Goal: Task Accomplishment & Management: Manage account settings

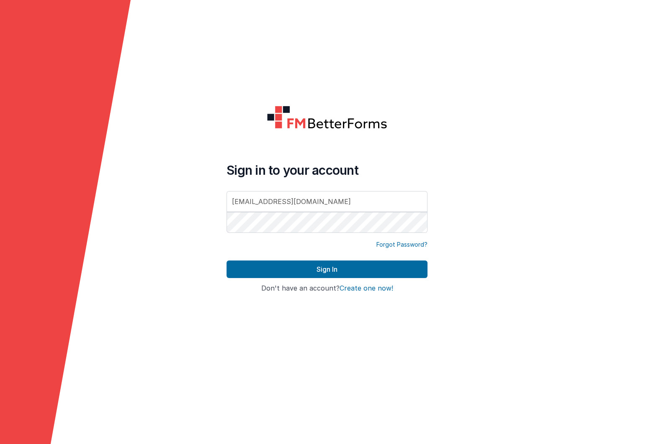
drag, startPoint x: 0, startPoint y: 0, endPoint x: 256, endPoint y: 279, distance: 378.8
click at [256, 279] on div "Sign In" at bounding box center [326, 273] width 201 height 24
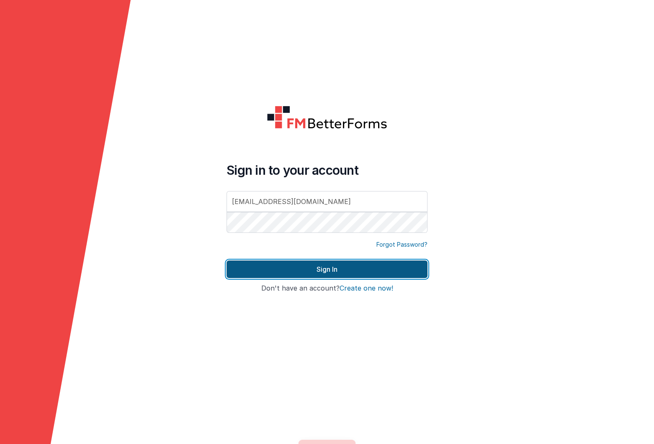
click at [256, 267] on button "Sign In" at bounding box center [326, 270] width 201 height 18
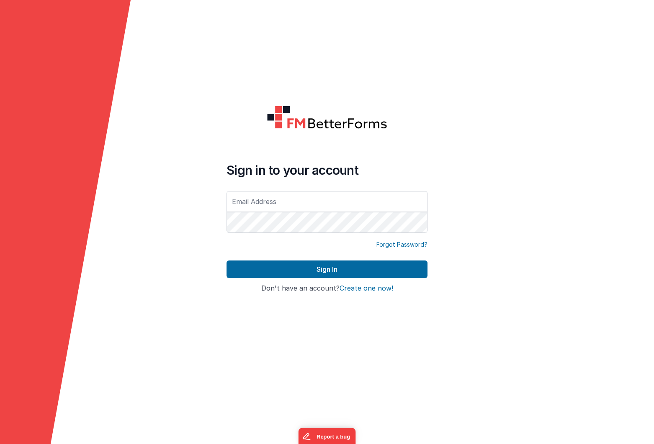
click at [167, 123] on form "Sign in to your account Forgot Password? Sign In Sign in with Google Don't have…" at bounding box center [327, 222] width 654 height 444
click at [292, 208] on input "text" at bounding box center [326, 201] width 201 height 21
type input "[EMAIL_ADDRESS][DOMAIN_NAME]"
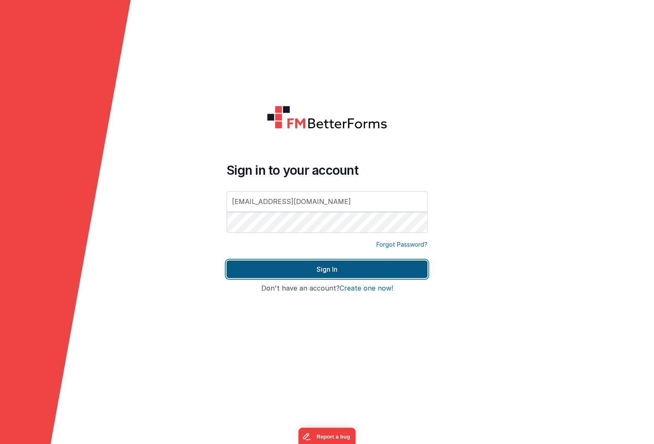
click at [265, 267] on button "Sign In" at bounding box center [326, 270] width 201 height 18
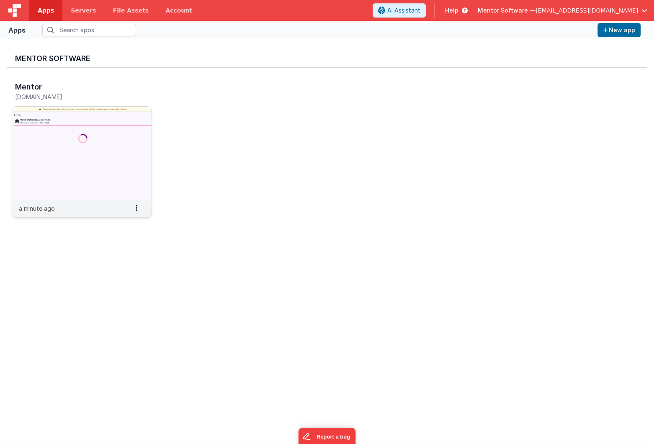
click at [78, 136] on img at bounding box center [81, 154] width 139 height 94
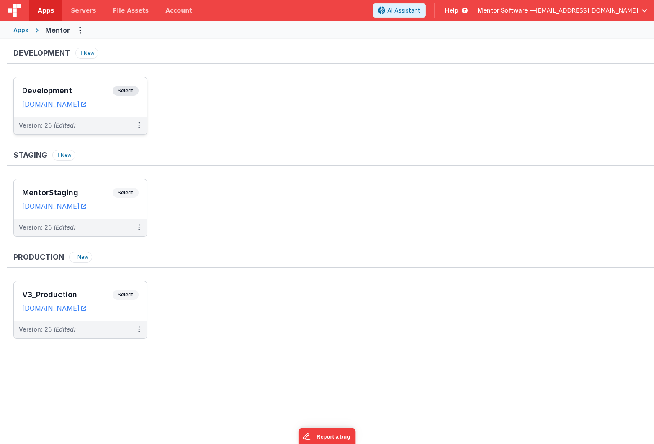
click at [82, 85] on div "Development Select URLs [DOMAIN_NAME]" at bounding box center [80, 96] width 133 height 39
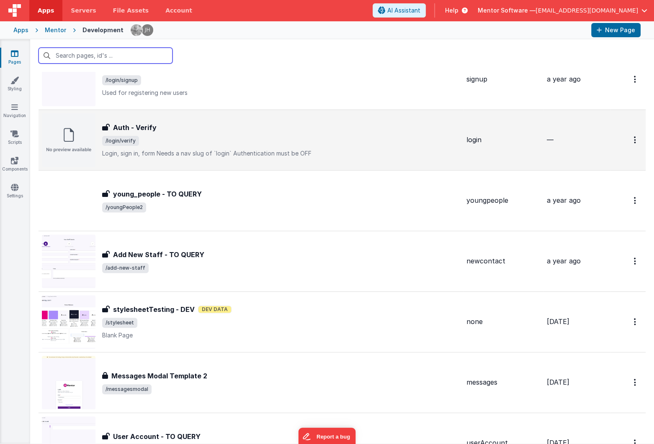
scroll to position [380, 0]
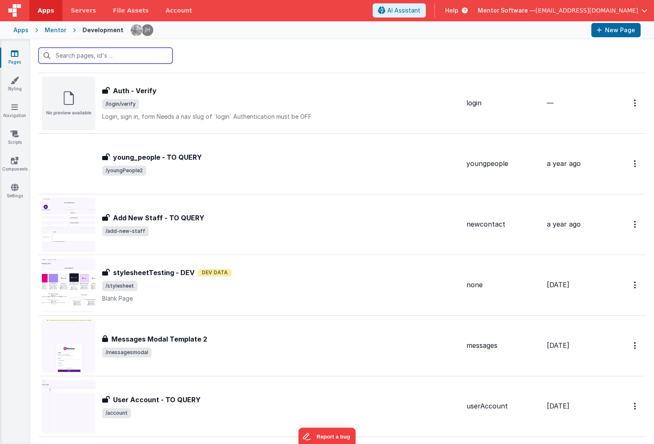
click at [110, 53] on input "text" at bounding box center [105, 56] width 134 height 16
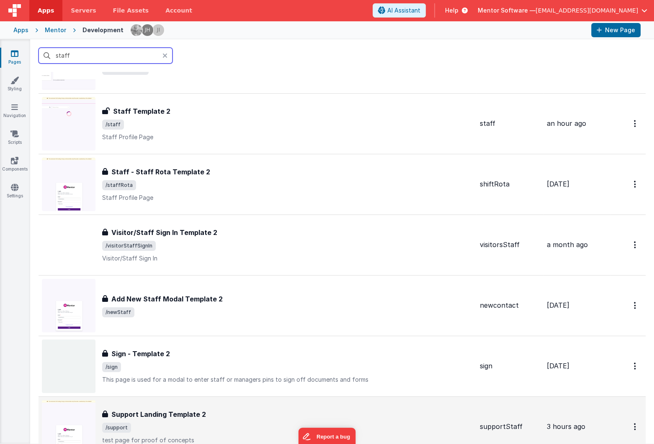
scroll to position [0, 0]
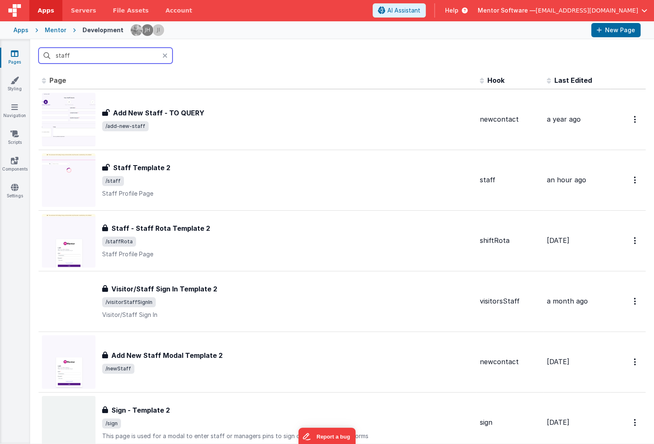
type input "staff"
click at [477, 15] on div "Help" at bounding box center [456, 10] width 43 height 14
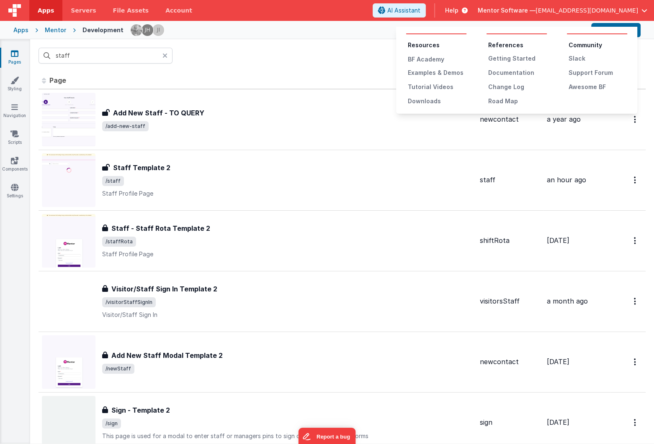
click at [236, 56] on button at bounding box center [327, 222] width 654 height 444
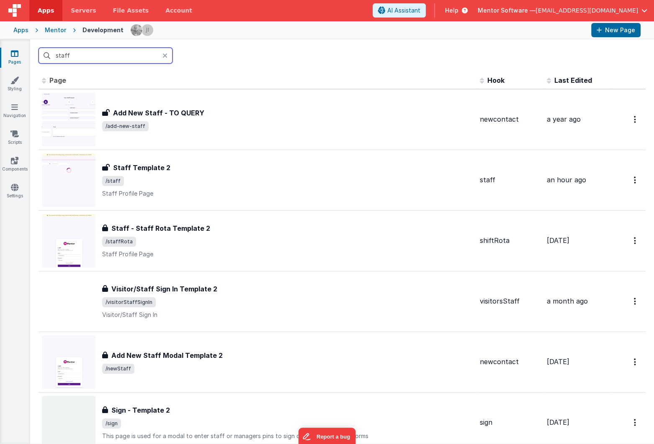
click at [110, 56] on input "staff" at bounding box center [105, 56] width 134 height 16
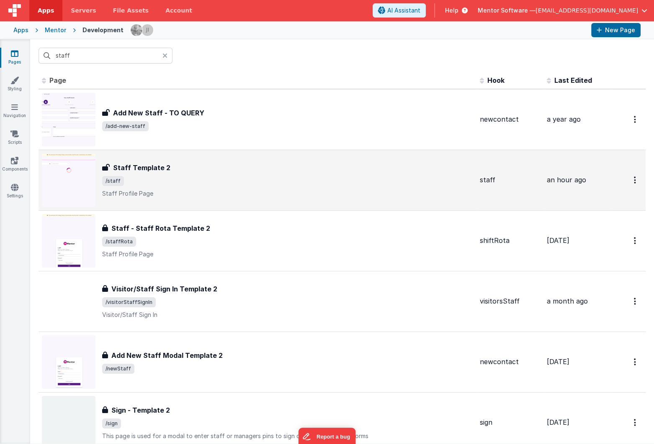
click at [181, 162] on div "Staff Template 2 Staff Template 2 /staff Staff Profile Page" at bounding box center [257, 181] width 431 height 54
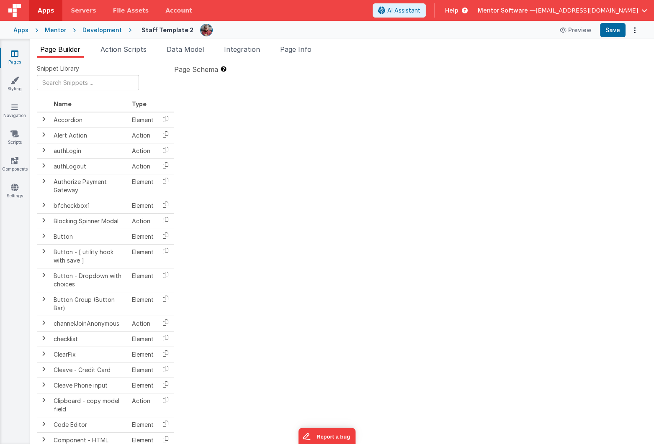
click at [301, 51] on span "Page Info" at bounding box center [295, 49] width 31 height 8
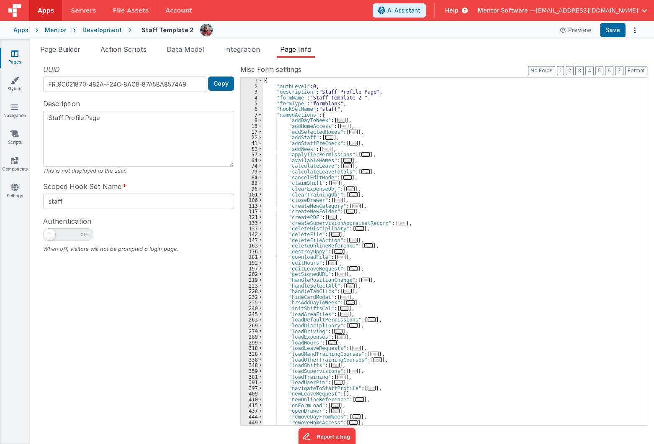
click at [11, 56] on icon at bounding box center [15, 53] width 8 height 8
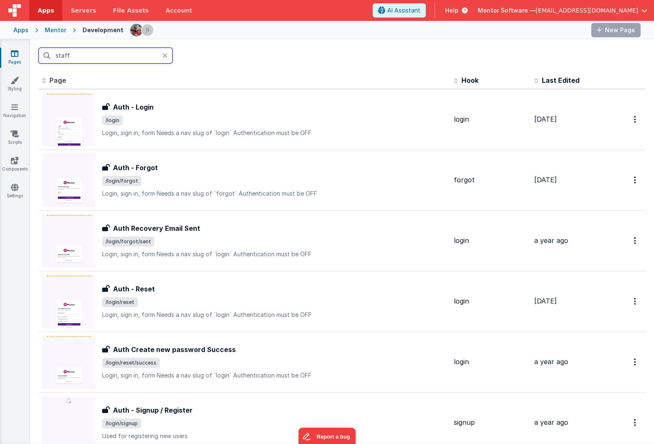
click at [111, 55] on input "staff" at bounding box center [105, 56] width 134 height 16
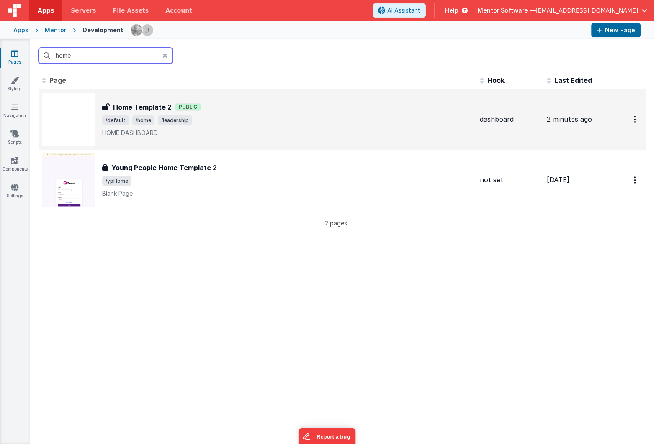
type input "home"
click at [253, 108] on div "Home Template 2 Public" at bounding box center [287, 107] width 371 height 10
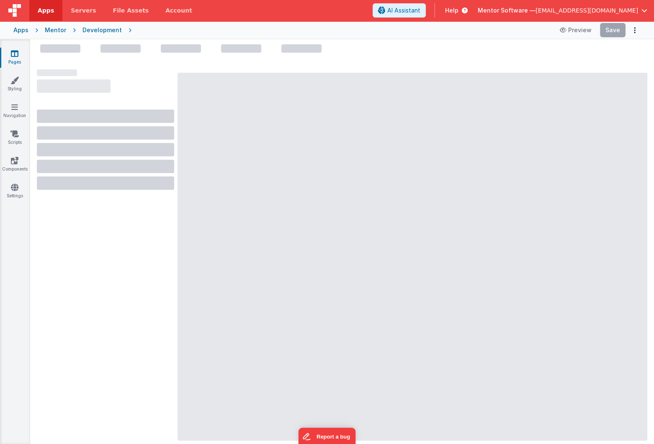
click at [17, 59] on link "Pages" at bounding box center [15, 57] width 30 height 17
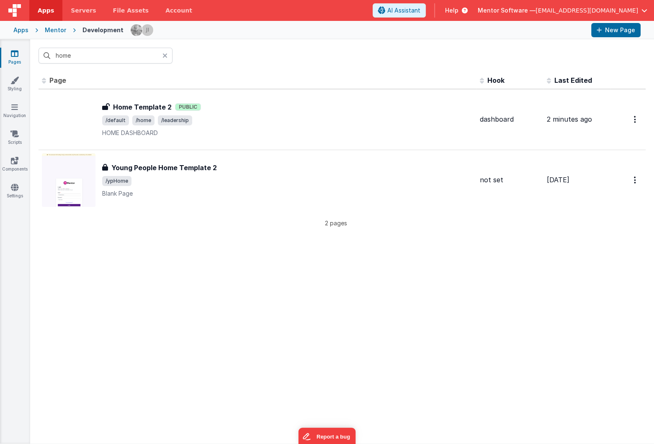
click at [163, 58] on icon at bounding box center [164, 55] width 5 height 7
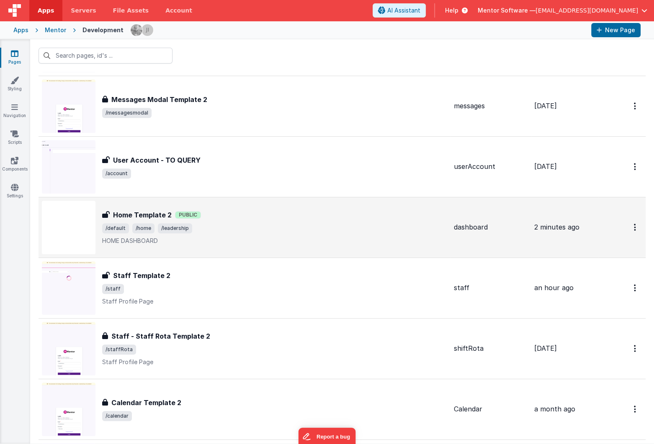
scroll to position [608, 0]
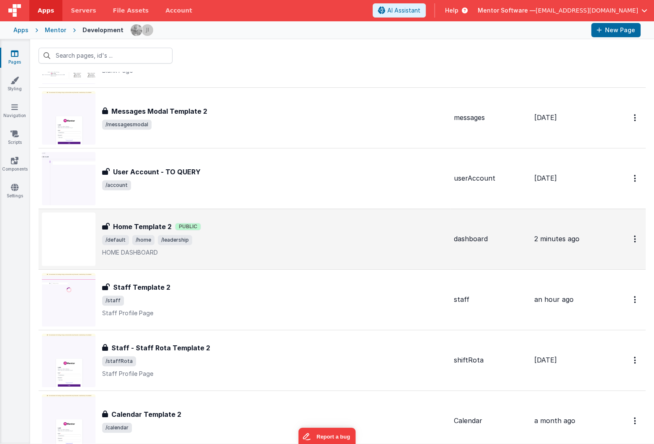
click at [261, 232] on div "Home Template 2 Home Template 2 Public /default /home /leadership HOME DASHBOARD" at bounding box center [274, 239] width 345 height 35
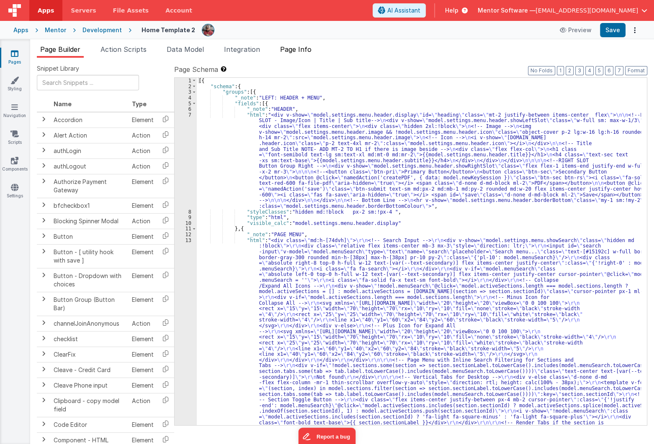
click at [286, 52] on span "Page Info" at bounding box center [295, 49] width 31 height 8
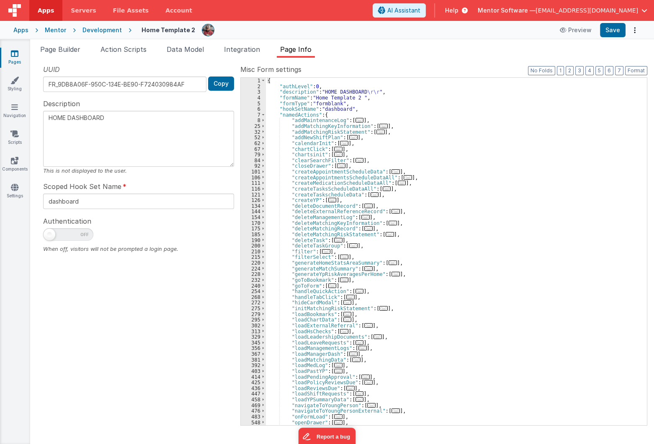
click at [71, 239] on span at bounding box center [68, 234] width 50 height 13
click at [50, 237] on input "checkbox" at bounding box center [46, 233] width 7 height 7
checkbox input "true"
type textarea "HOME DASHBOARD"
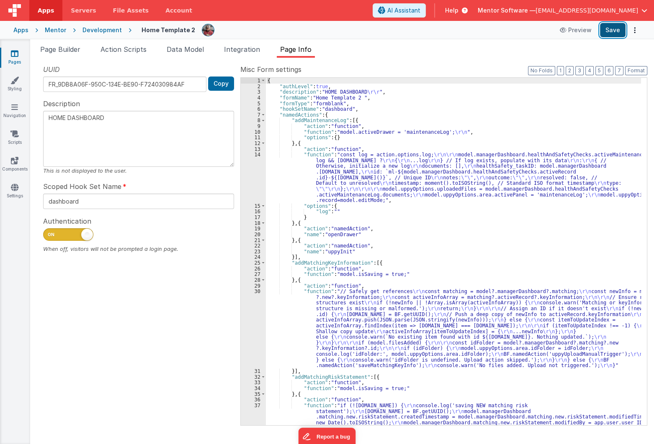
click at [611, 33] on button "Save" at bounding box center [613, 30] width 26 height 14
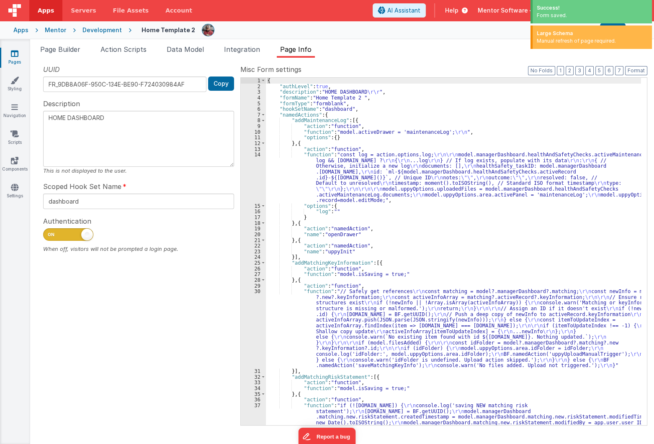
click at [92, 56] on ul "Page Builder Action Scripts Data Model Integration Page Info" at bounding box center [341, 50] width 623 height 13
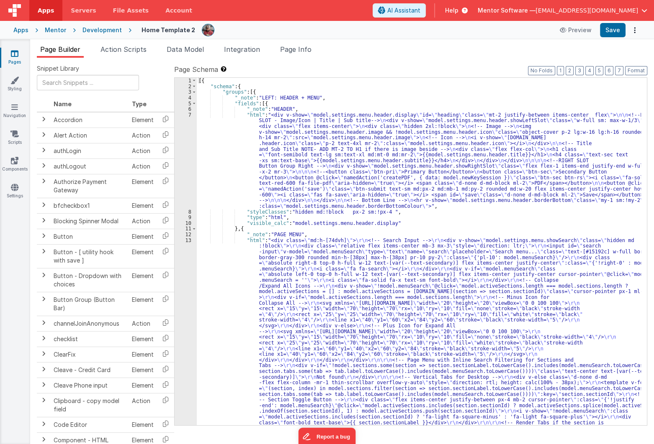
click at [16, 52] on icon at bounding box center [15, 53] width 8 height 8
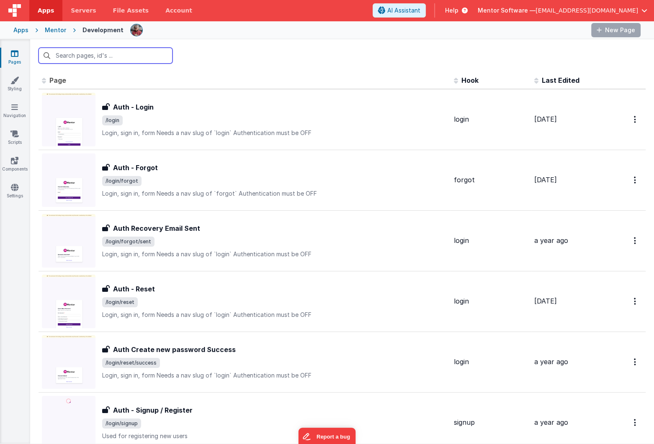
click at [108, 54] on input "text" at bounding box center [105, 56] width 134 height 16
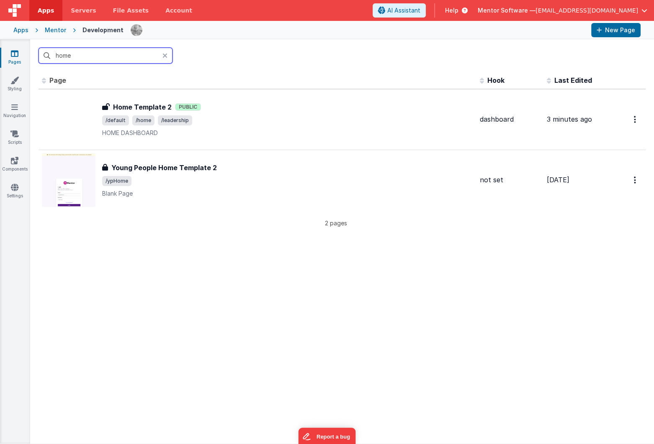
click at [129, 57] on input "home" at bounding box center [105, 56] width 134 height 16
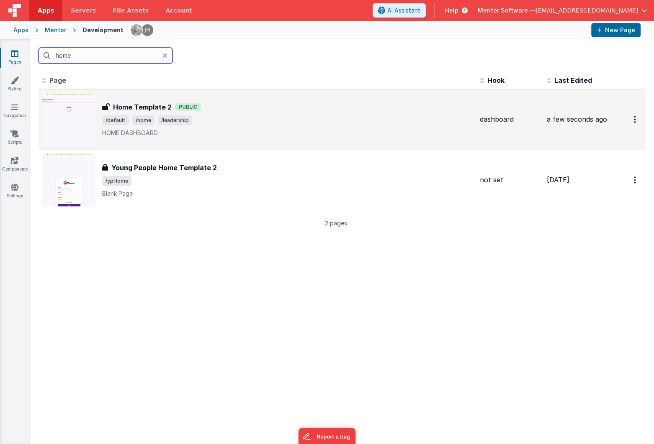
type input "home"
click at [227, 113] on div "Home Template 2 Home Template 2 Public /default /home /leadership HOME DASHBOARD" at bounding box center [287, 119] width 371 height 35
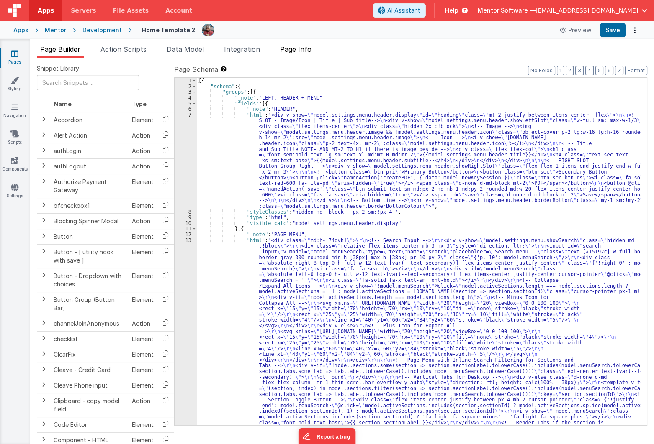
click at [290, 57] on li "Page Info" at bounding box center [296, 50] width 38 height 13
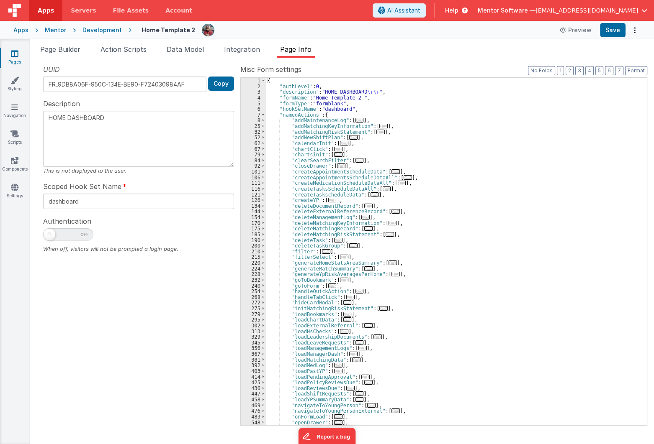
click at [11, 54] on icon at bounding box center [15, 53] width 8 height 8
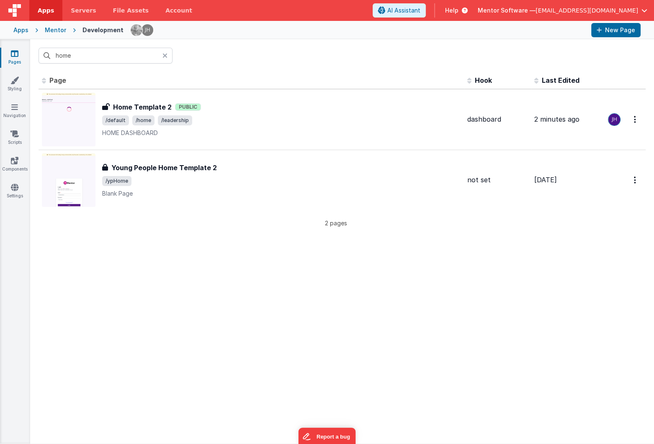
click at [437, 295] on div "Id Page Description Hook Last Edited FR_9DB8A06F-950C-134E-BE90-F724030984AF Ho…" at bounding box center [341, 258] width 623 height 372
drag, startPoint x: 585, startPoint y: 305, endPoint x: 581, endPoint y: 305, distance: 4.6
click at [583, 305] on div "Id Page Description Hook Last Edited FR_9DB8A06F-950C-134E-BE90-F724030984AF Ho…" at bounding box center [341, 258] width 623 height 372
drag, startPoint x: 90, startPoint y: 56, endPoint x: 85, endPoint y: 57, distance: 5.0
click at [88, 57] on input "home" at bounding box center [105, 56] width 134 height 16
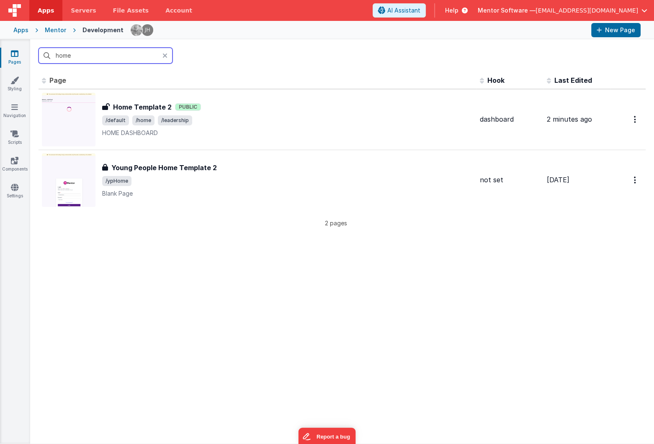
click at [85, 57] on input "home" at bounding box center [105, 56] width 134 height 16
click at [66, 55] on input "home" at bounding box center [105, 56] width 134 height 16
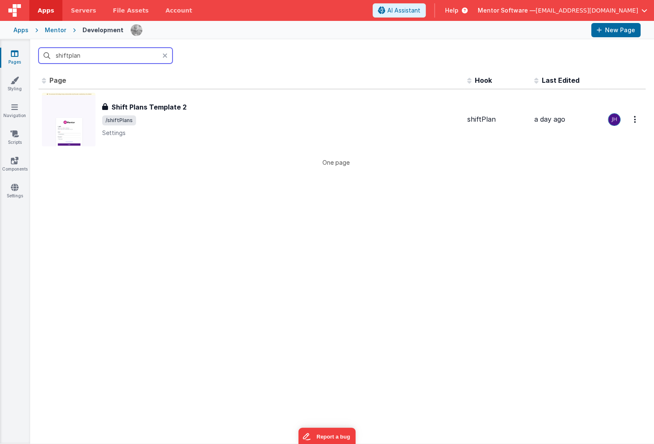
type input "shiftplan"
click at [172, 56] on div at bounding box center [167, 56] width 10 height 16
click at [163, 56] on input "text" at bounding box center [105, 56] width 134 height 16
type input "medication"
click at [164, 56] on icon at bounding box center [164, 55] width 5 height 7
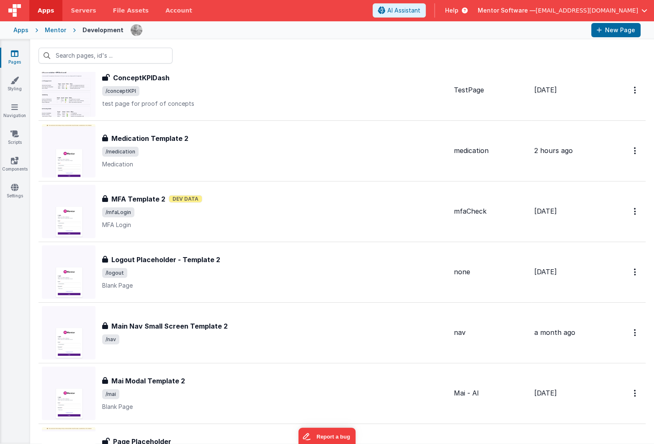
scroll to position [2472, 0]
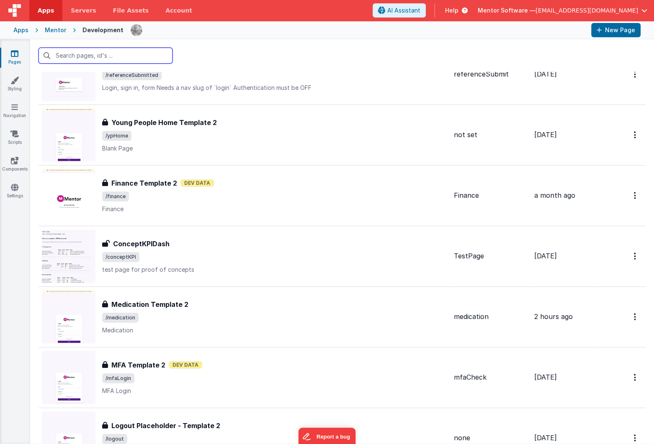
click at [94, 51] on input "text" at bounding box center [105, 56] width 134 height 16
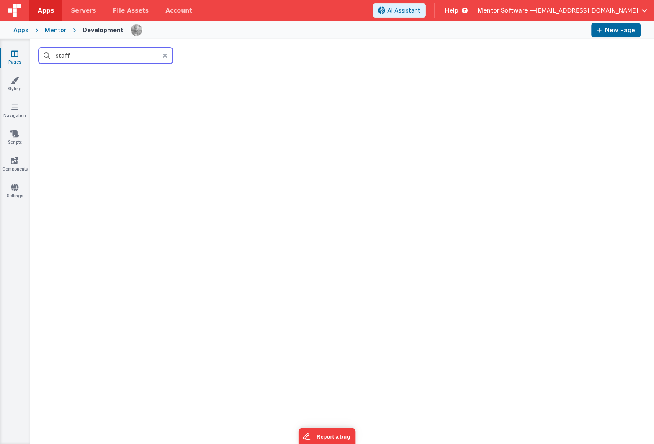
scroll to position [0, 0]
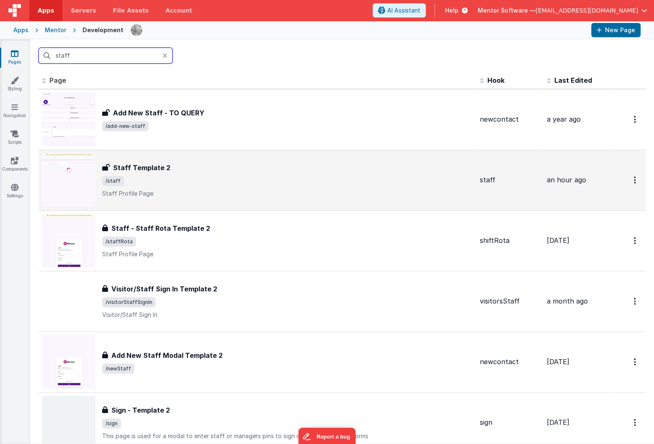
type input "staff"
click at [272, 179] on span "/staff" at bounding box center [287, 181] width 371 height 10
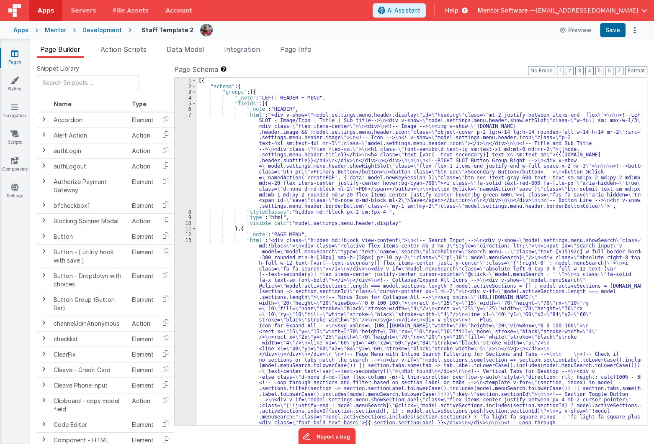
click at [15, 52] on icon at bounding box center [15, 53] width 8 height 8
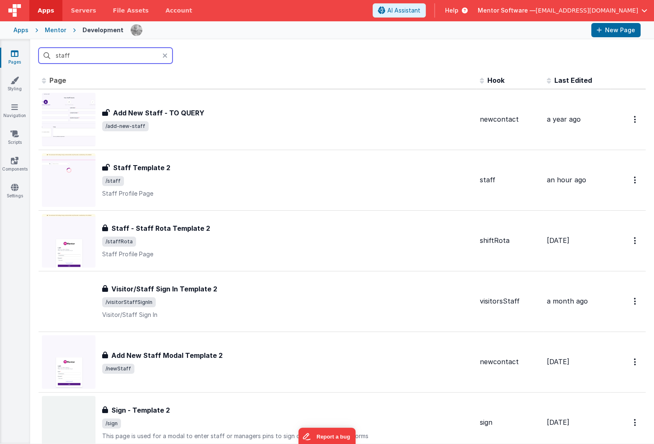
click at [118, 61] on input "staff" at bounding box center [105, 56] width 134 height 16
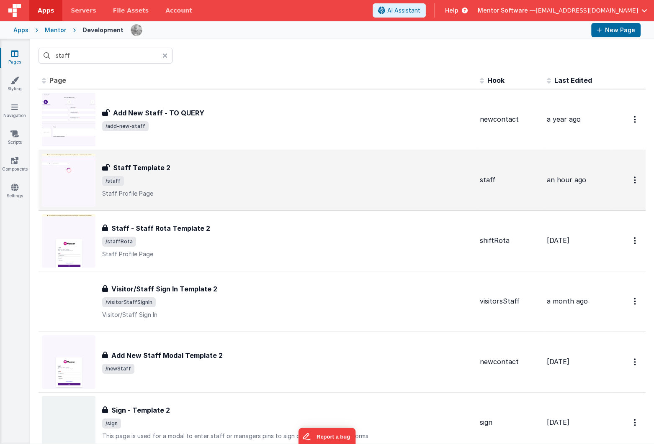
click at [287, 154] on div "Staff Template 2 Staff Template 2 /staff Staff Profile Page" at bounding box center [257, 181] width 431 height 54
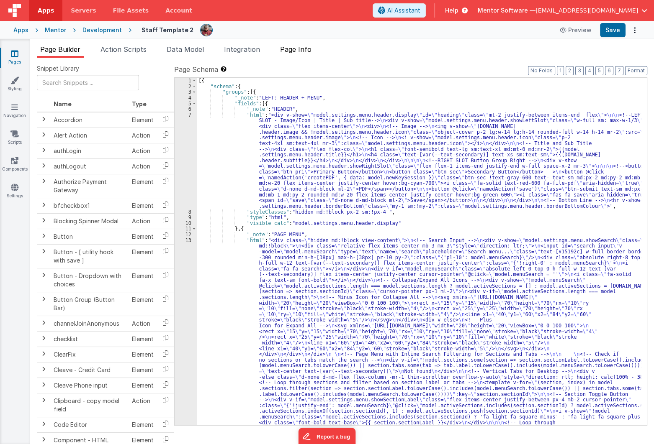
click at [297, 44] on div "Page Builder Action Scripts Data Model Integration Page Info Snippet Library Na…" at bounding box center [341, 241] width 623 height 405
click at [297, 45] on span "Page Info" at bounding box center [295, 49] width 31 height 8
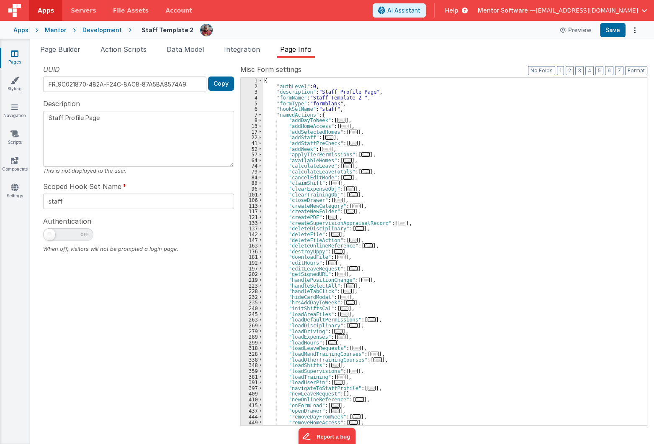
click at [51, 239] on span at bounding box center [50, 235] width 12 height 12
click at [50, 237] on input "checkbox" at bounding box center [46, 233] width 7 height 7
checkbox input "true"
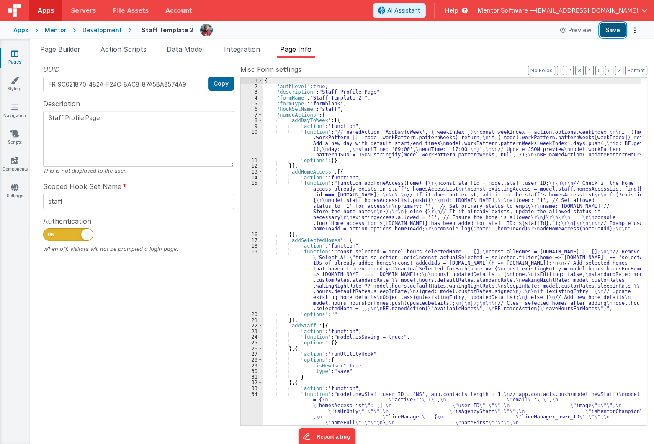
click at [615, 35] on button "Save" at bounding box center [613, 30] width 26 height 14
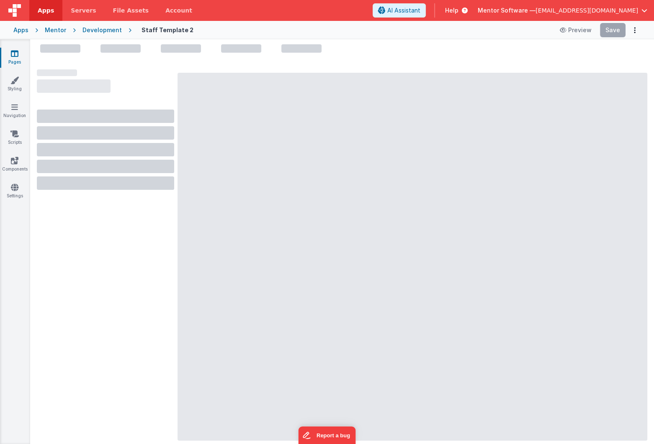
click at [401, 92] on div at bounding box center [411, 257] width 469 height 368
